Goal: Find specific page/section: Find specific page/section

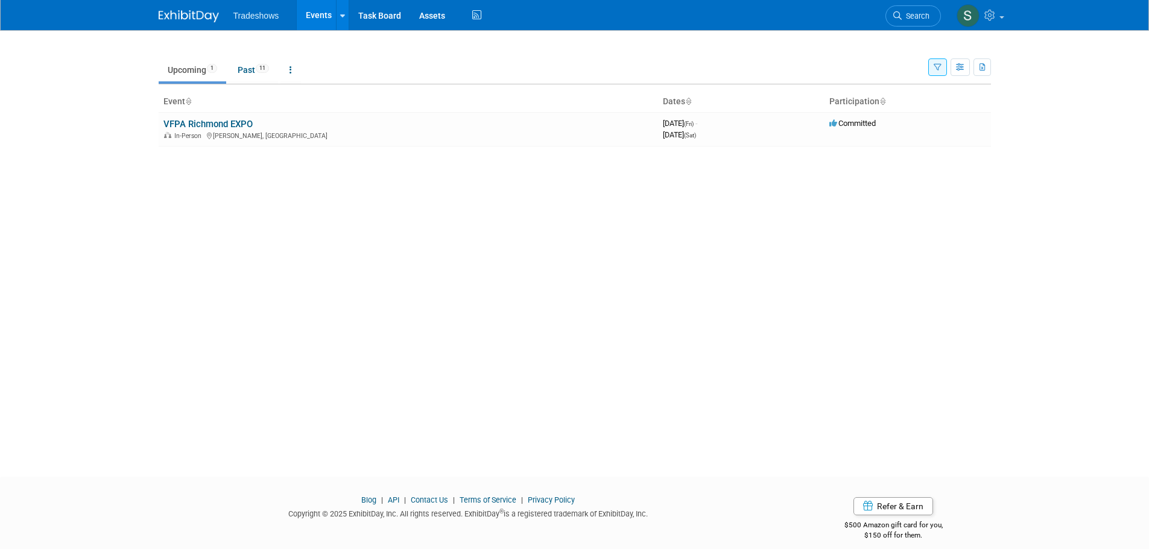
click at [252, 19] on span "Tradeshows" at bounding box center [256, 16] width 46 height 10
click at [252, 16] on span "Tradeshows" at bounding box center [256, 16] width 46 height 10
click at [250, 70] on link "Past 11" at bounding box center [253, 69] width 49 height 23
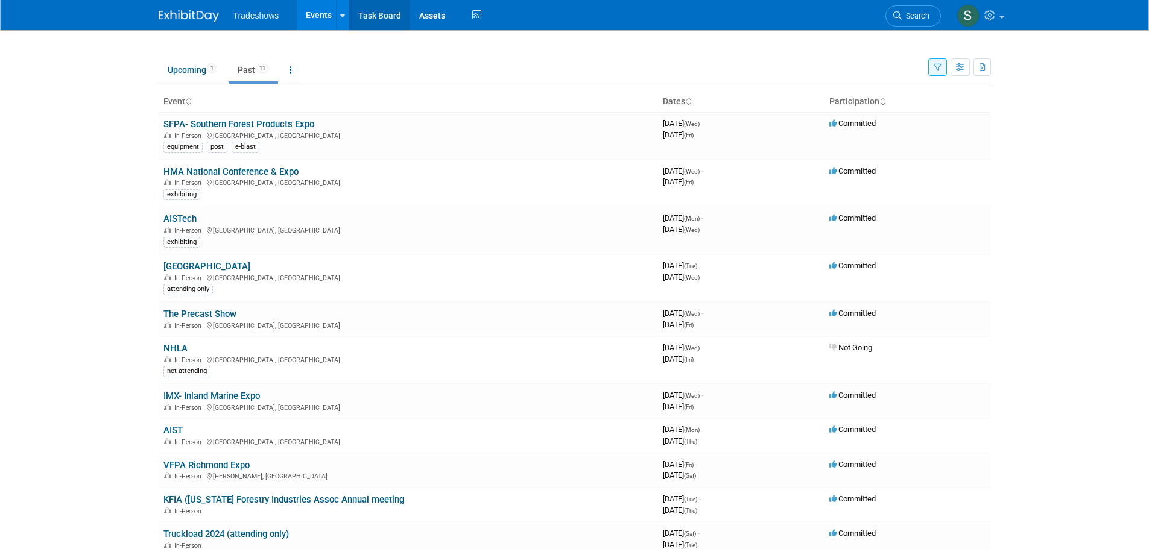
click at [388, 15] on link "Task Board" at bounding box center [379, 15] width 61 height 30
